Goal: Task Accomplishment & Management: Use online tool/utility

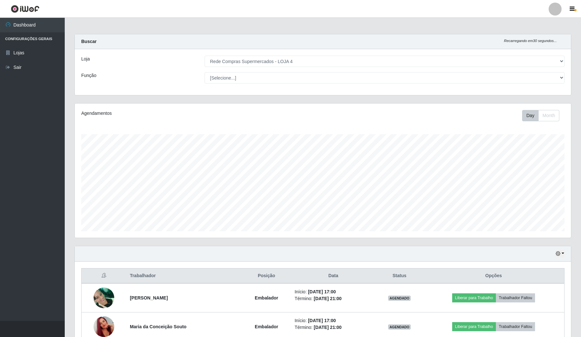
select select "159"
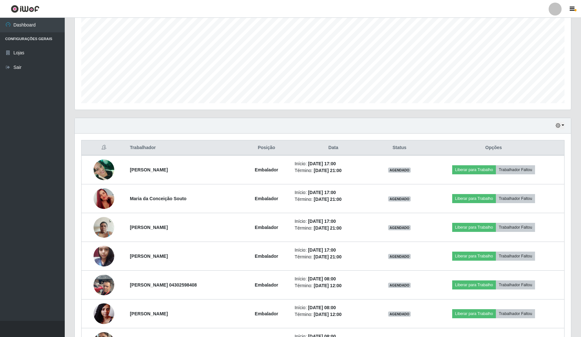
scroll to position [162, 0]
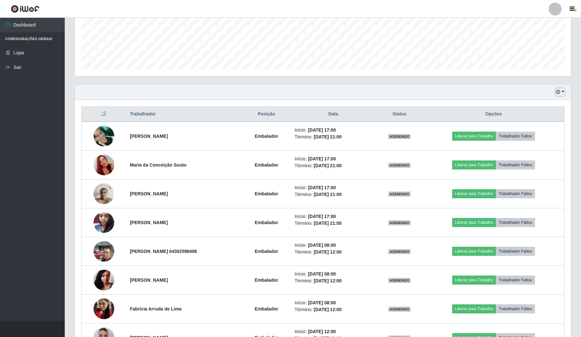
click at [559, 90] on icon "button" at bounding box center [558, 92] width 5 height 5
click at [545, 105] on button "Hoje" at bounding box center [538, 104] width 51 height 14
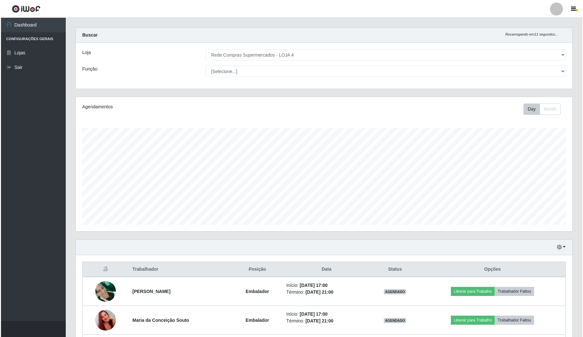
scroll to position [93, 0]
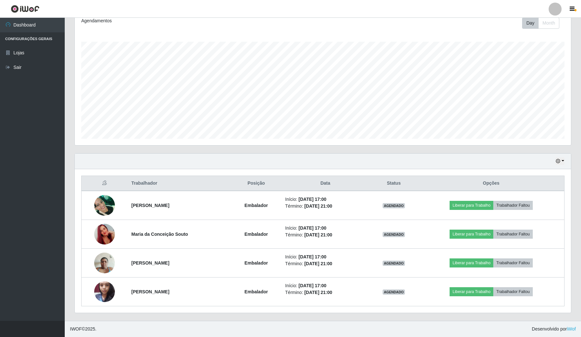
click at [7, 253] on ul "Dashboard Configurações Gerais Lojas Sair" at bounding box center [32, 169] width 65 height 303
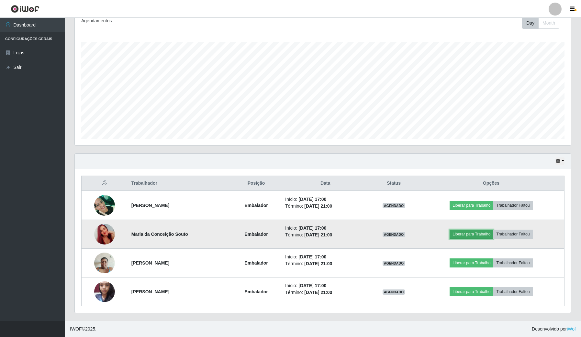
click at [478, 233] on button "Liberar para Trabalho" at bounding box center [472, 234] width 44 height 9
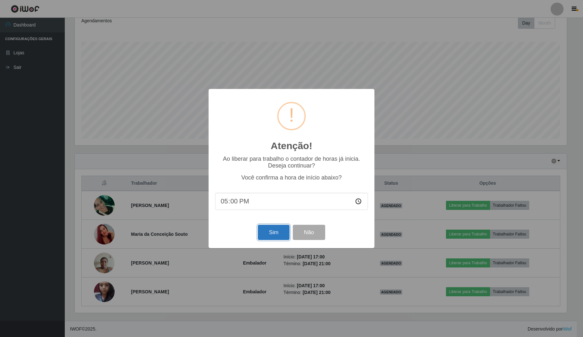
click at [274, 234] on button "Sim" at bounding box center [273, 232] width 31 height 15
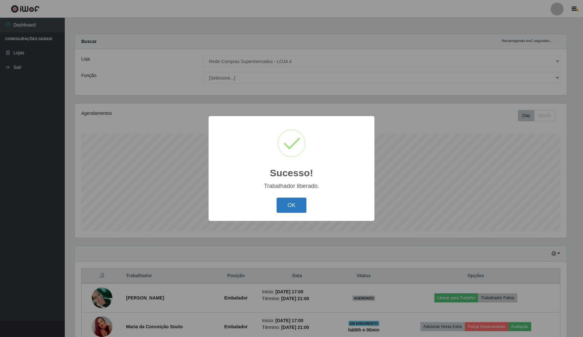
click at [298, 209] on button "OK" at bounding box center [292, 205] width 30 height 15
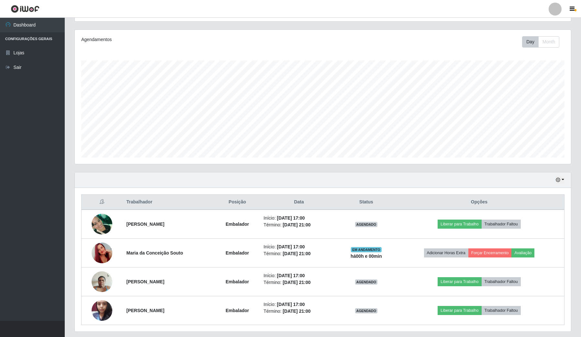
scroll to position [81, 0]
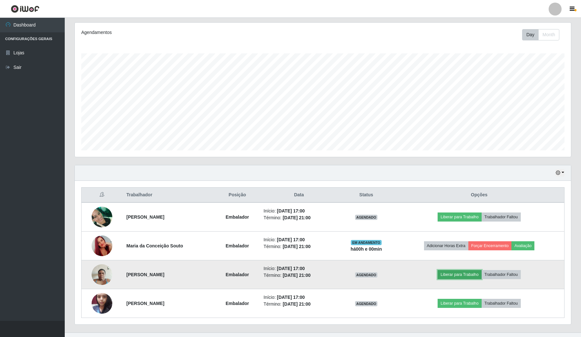
click at [470, 273] on button "Liberar para Trabalho" at bounding box center [460, 274] width 44 height 9
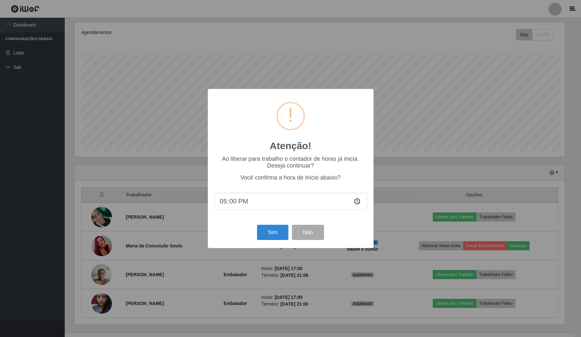
scroll to position [135, 492]
click at [279, 230] on button "Sim" at bounding box center [273, 232] width 31 height 15
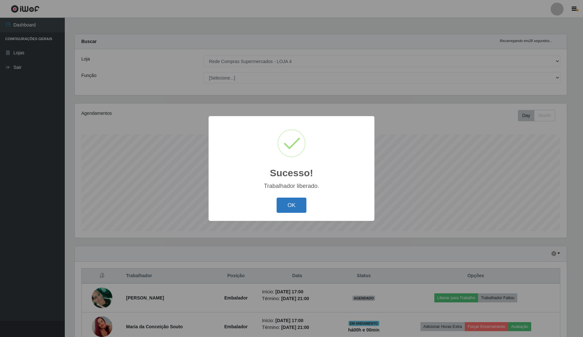
click at [299, 207] on button "OK" at bounding box center [292, 205] width 30 height 15
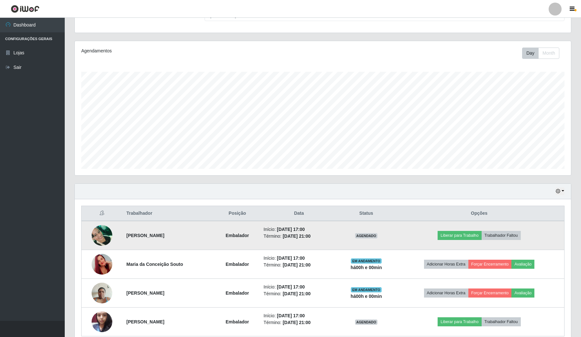
scroll to position [81, 0]
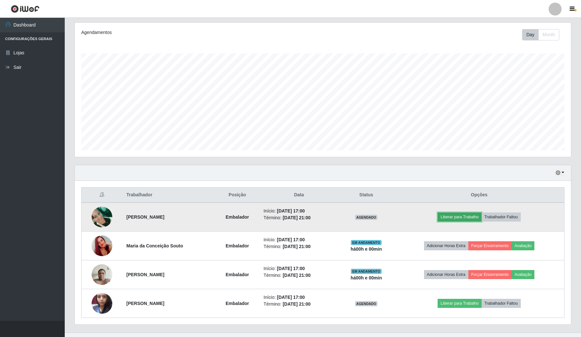
click at [471, 218] on button "Liberar para Trabalho" at bounding box center [460, 217] width 44 height 9
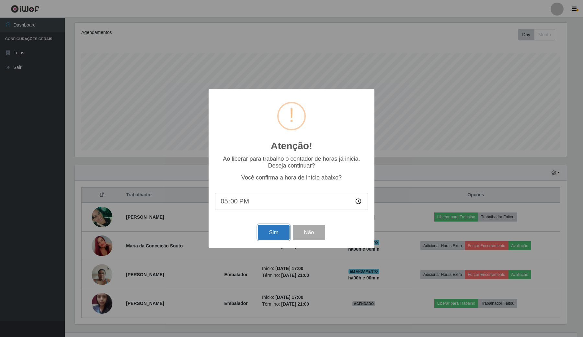
click at [277, 236] on button "Sim" at bounding box center [273, 232] width 31 height 15
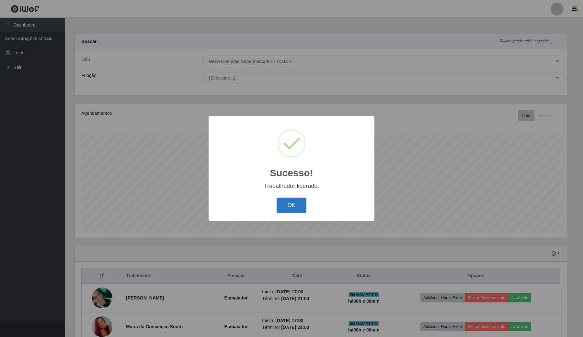
click at [288, 209] on button "OK" at bounding box center [292, 205] width 30 height 15
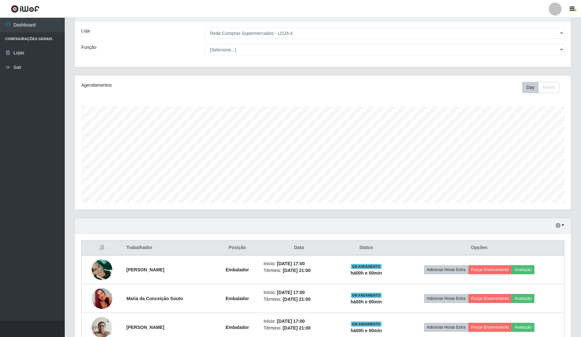
scroll to position [0, 0]
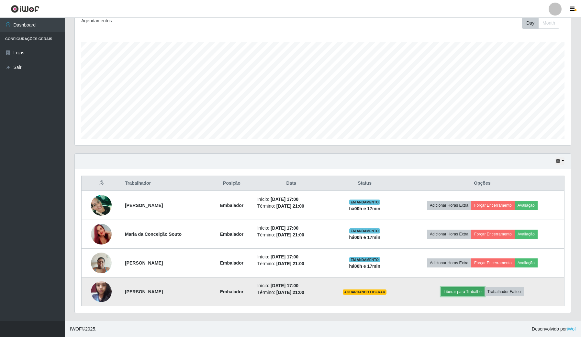
click at [465, 291] on button "Liberar para Trabalho" at bounding box center [463, 292] width 44 height 9
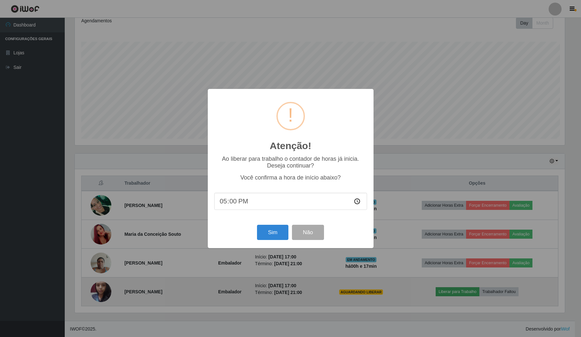
scroll to position [135, 492]
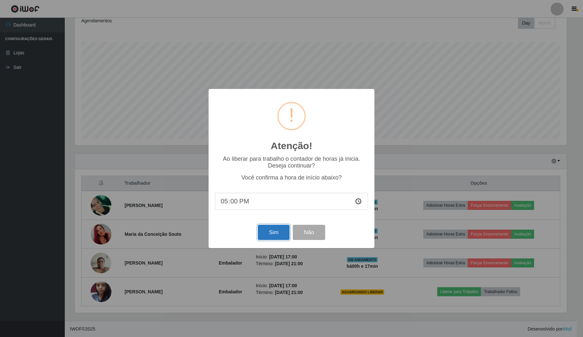
click at [268, 231] on button "Sim" at bounding box center [273, 232] width 31 height 15
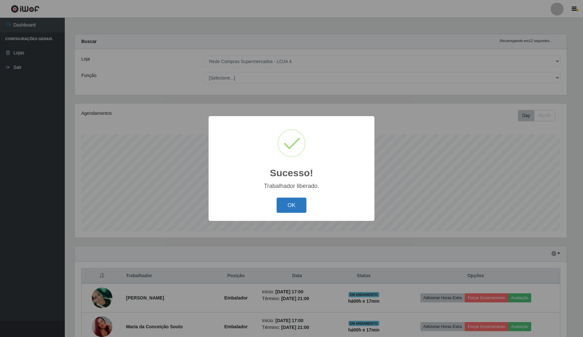
click at [282, 209] on button "OK" at bounding box center [292, 205] width 30 height 15
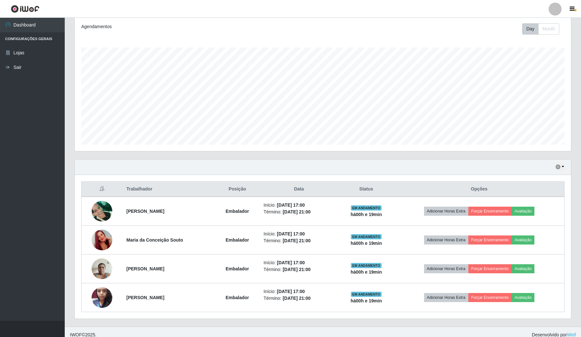
scroll to position [93, 0]
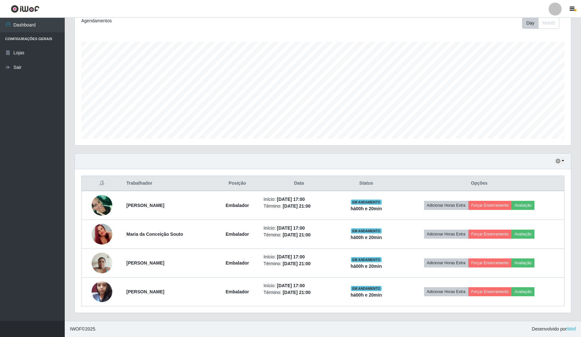
click at [75, 297] on div "Trabalhador Posição Data Status Opções [PERSON_NAME] da [PERSON_NAME] Embalador…" at bounding box center [323, 241] width 496 height 144
